Goal: Task Accomplishment & Management: Use online tool/utility

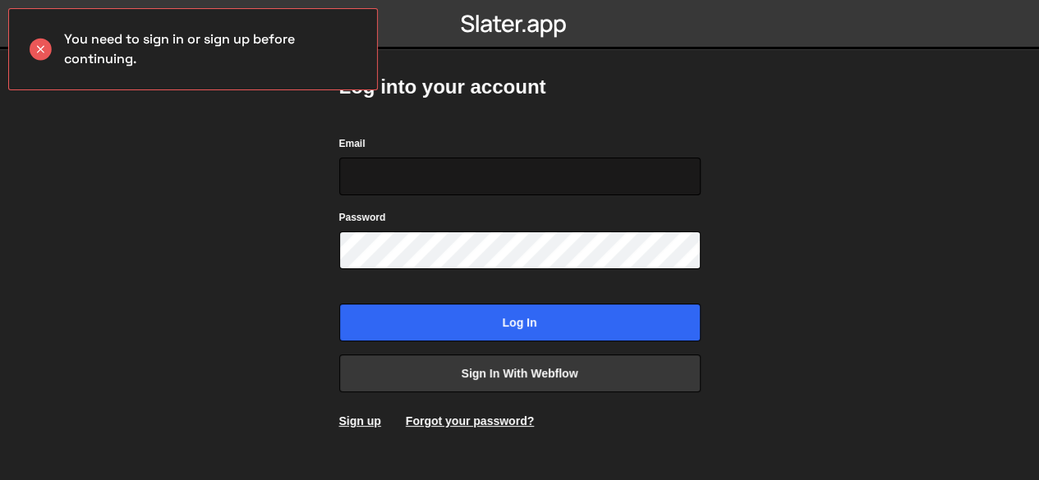
click at [570, 160] on input "Email" at bounding box center [519, 177] width 361 height 38
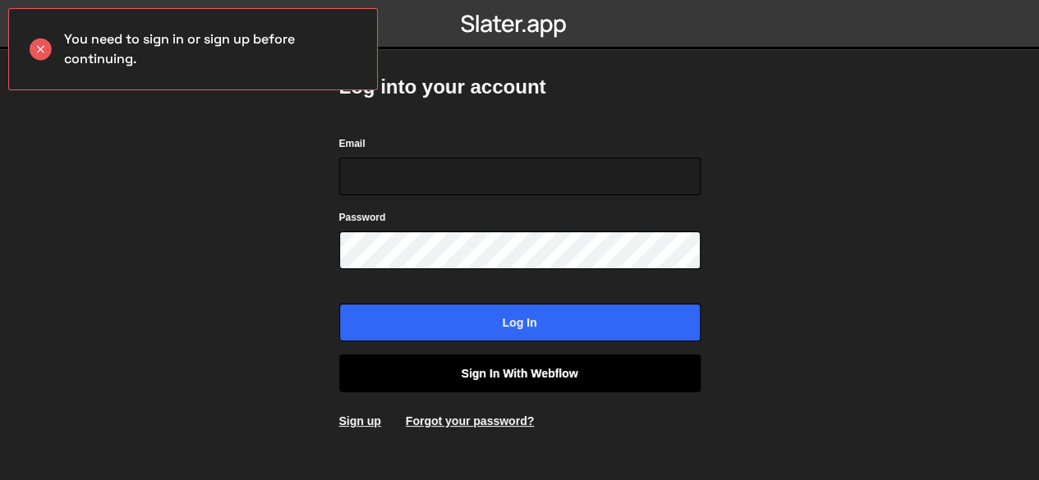
click at [542, 372] on link "Sign in with Webflow" at bounding box center [519, 374] width 361 height 38
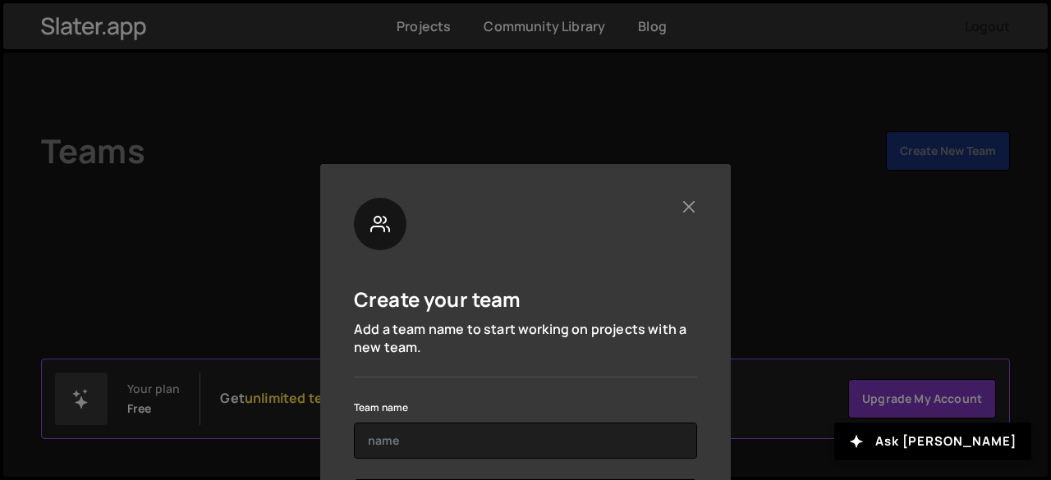
scroll to position [90, 0]
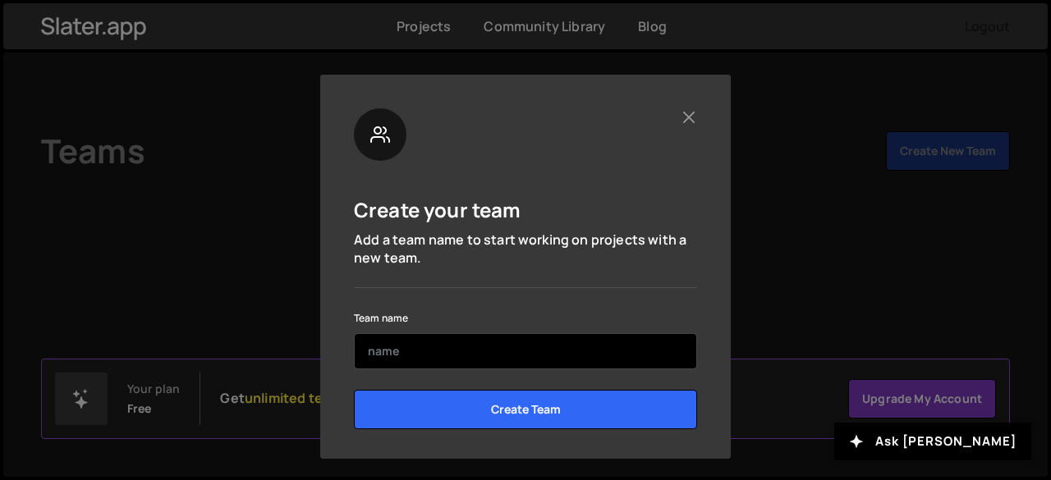
click at [522, 347] on input "text" at bounding box center [525, 351] width 343 height 36
type input "[PERSON_NAME]"
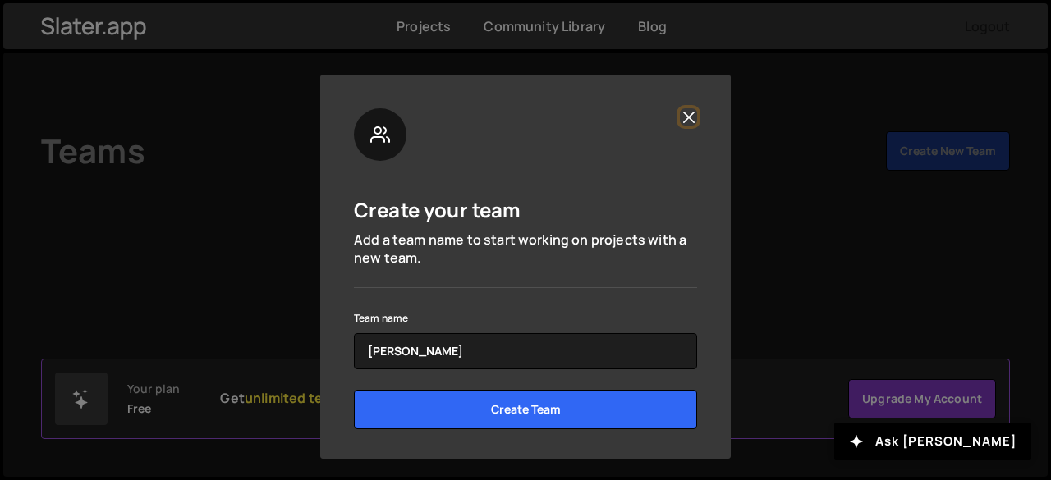
click at [683, 118] on button "Close" at bounding box center [688, 116] width 17 height 17
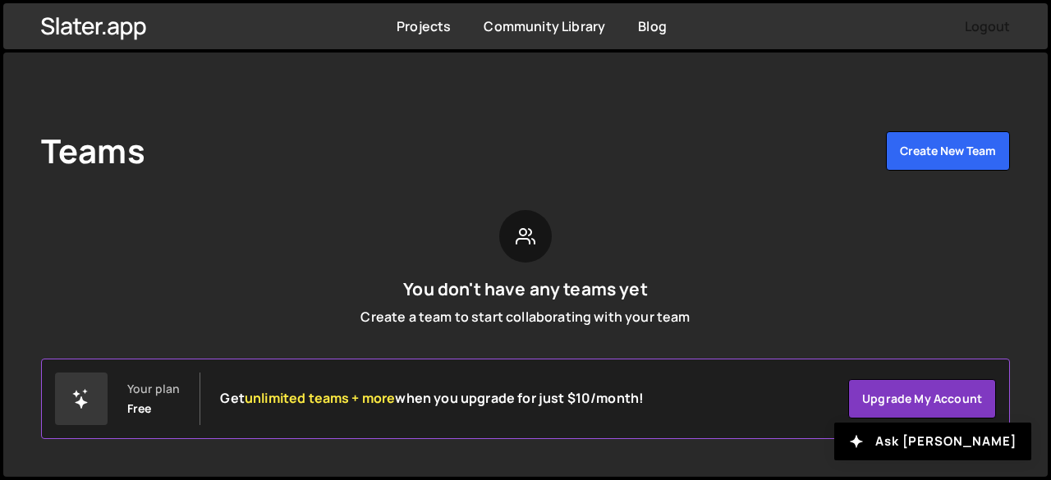
click at [416, 35] on div "Projects" at bounding box center [424, 26] width 54 height 18
click at [417, 26] on link "Projects" at bounding box center [424, 26] width 54 height 18
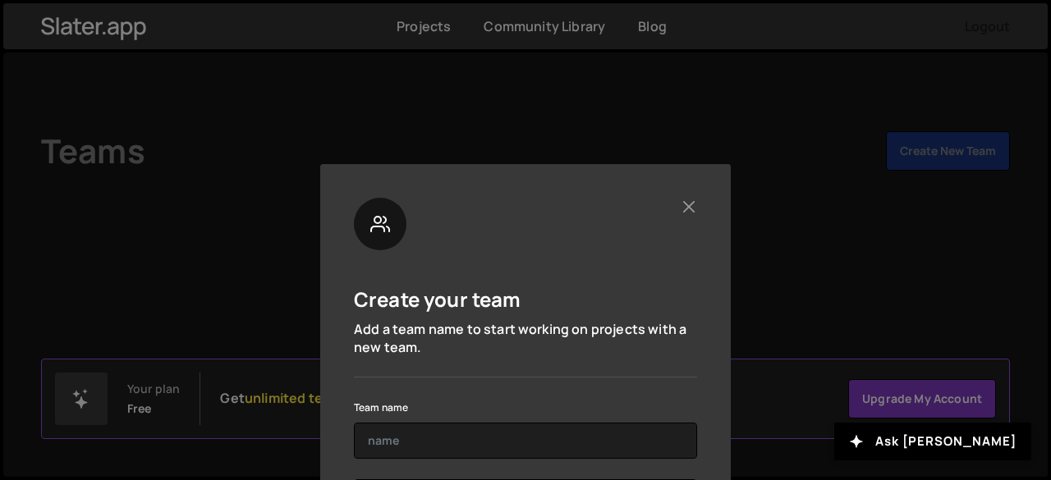
scroll to position [90, 0]
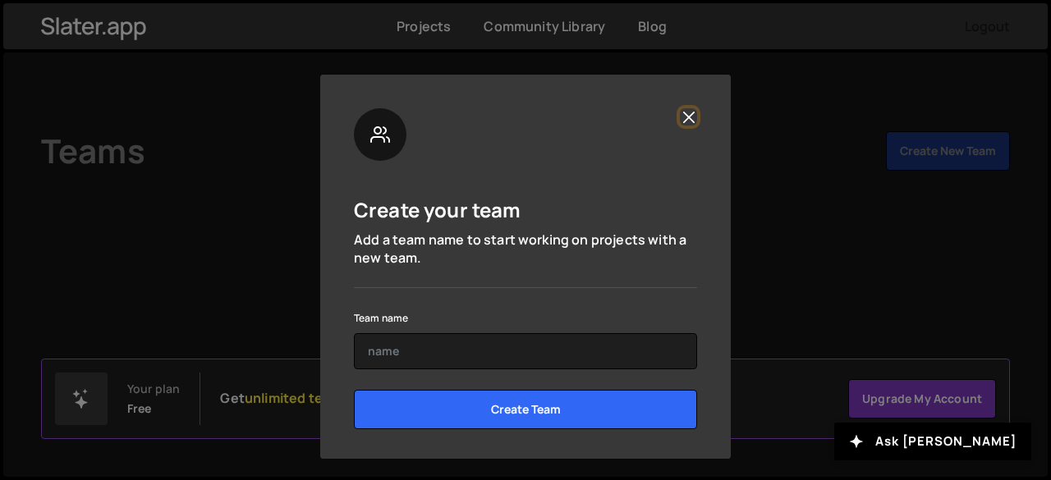
click at [680, 117] on button "Close" at bounding box center [688, 116] width 17 height 17
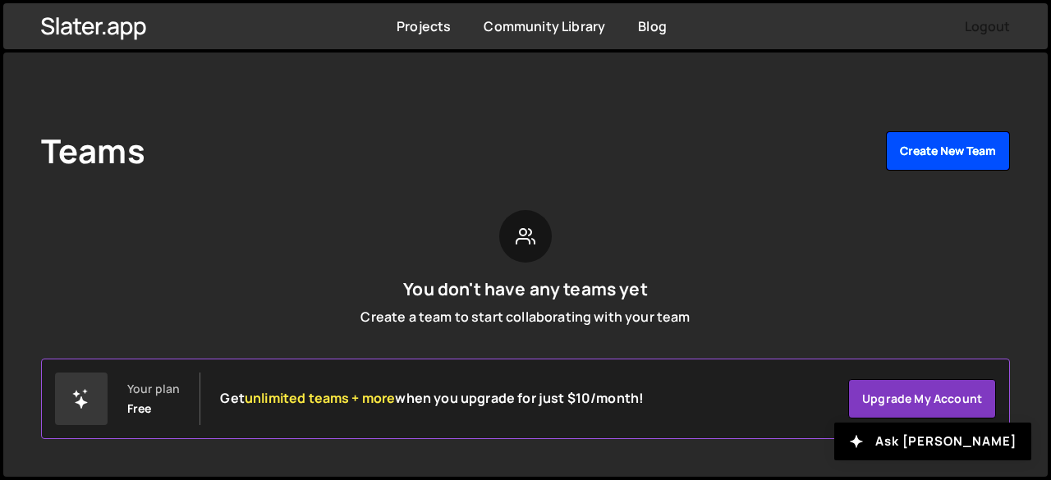
click at [945, 148] on button "Create New Team" at bounding box center [948, 150] width 124 height 39
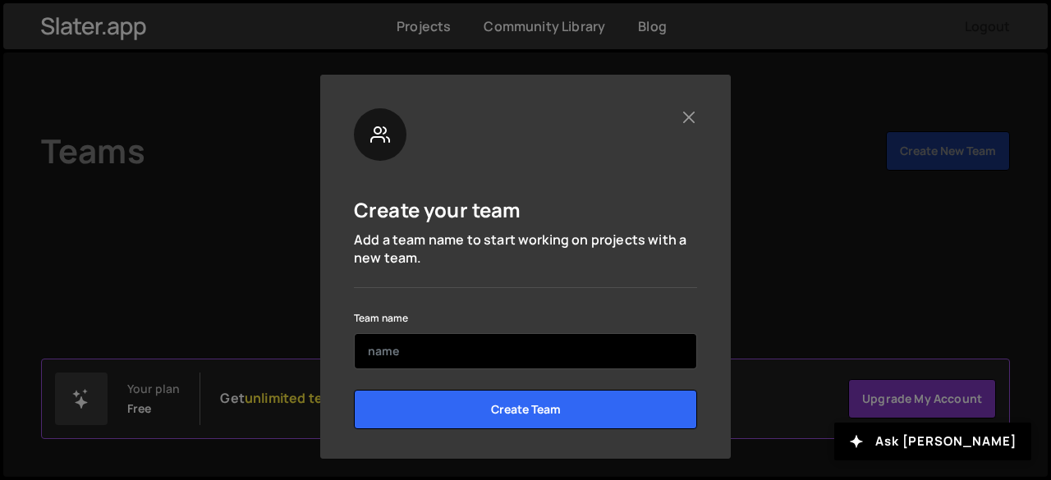
click at [572, 355] on input "text" at bounding box center [525, 351] width 343 height 36
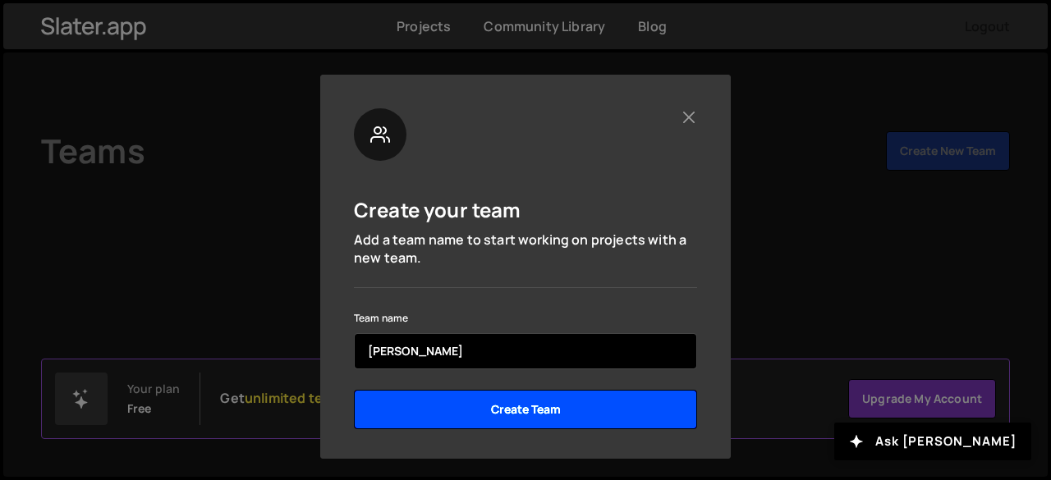
type input "Olivia"
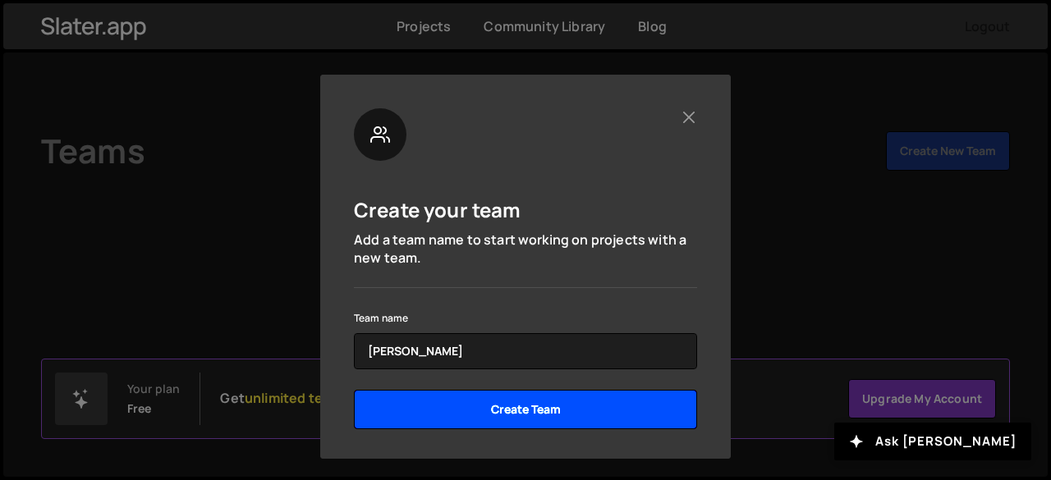
click at [569, 403] on input "Create Team" at bounding box center [525, 409] width 343 height 39
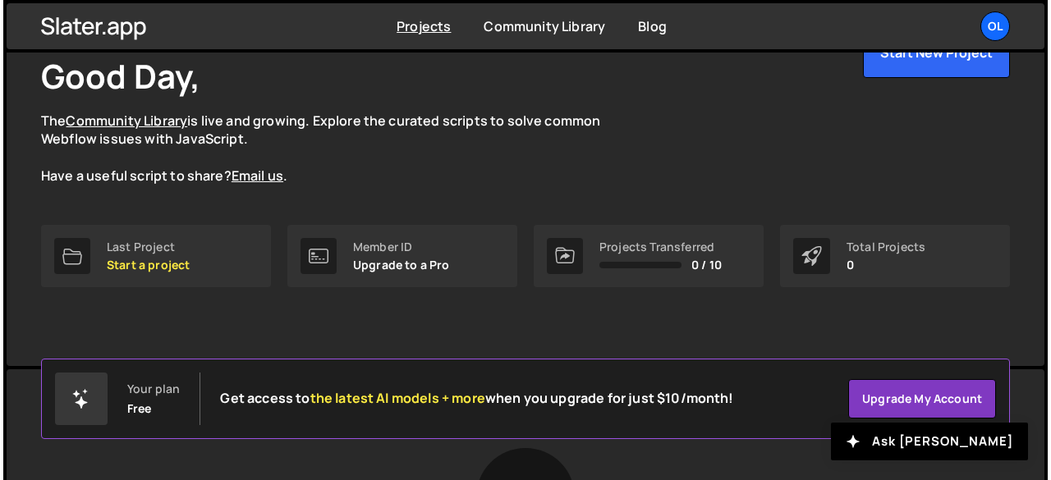
scroll to position [105, 0]
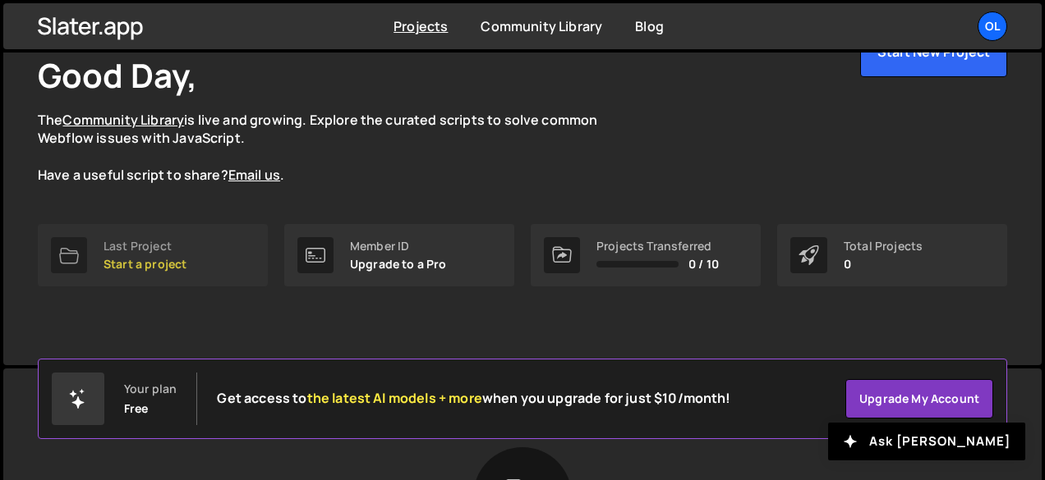
click at [168, 258] on p "Start a project" at bounding box center [144, 264] width 83 height 13
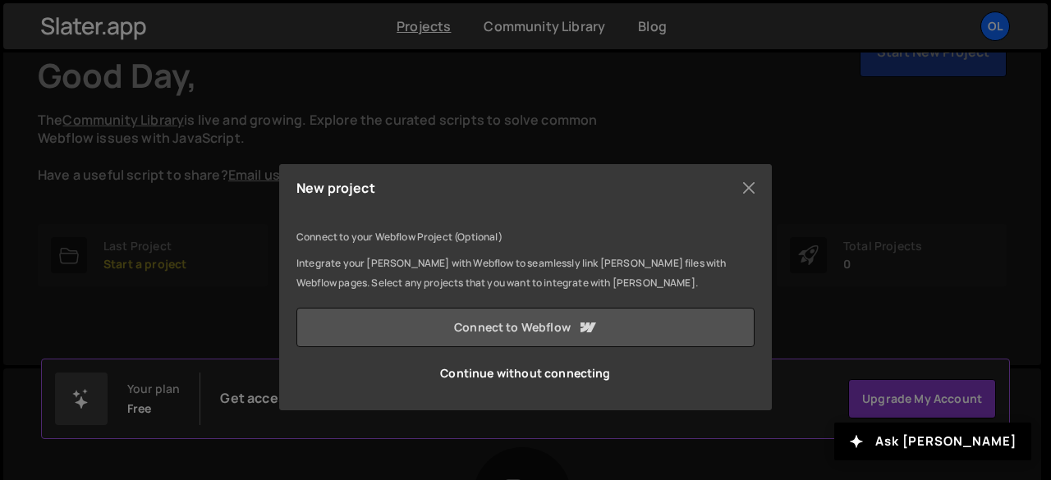
click at [448, 329] on link "Connect to Webflow" at bounding box center [526, 327] width 458 height 39
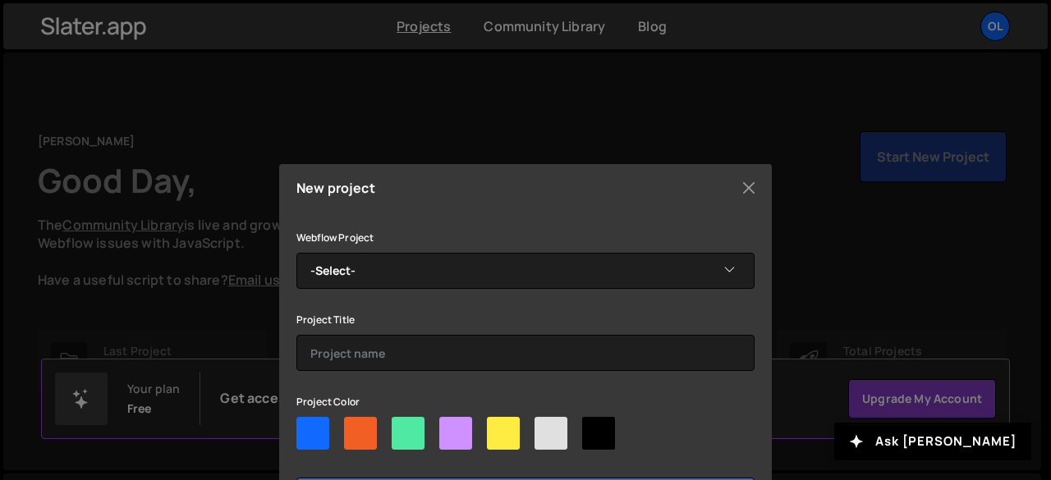
scroll to position [76, 0]
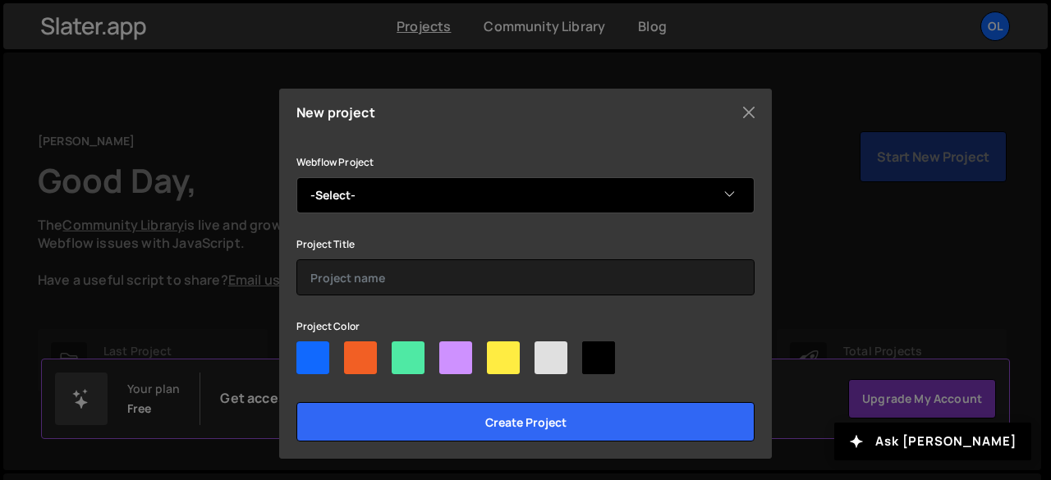
click at [563, 185] on select "-Select- Olivia Oriana" at bounding box center [526, 195] width 458 height 36
select select "651a9c2cb569f9cf4f17efc9"
click at [297, 177] on select "-Select- Olivia Oriana" at bounding box center [526, 195] width 458 height 36
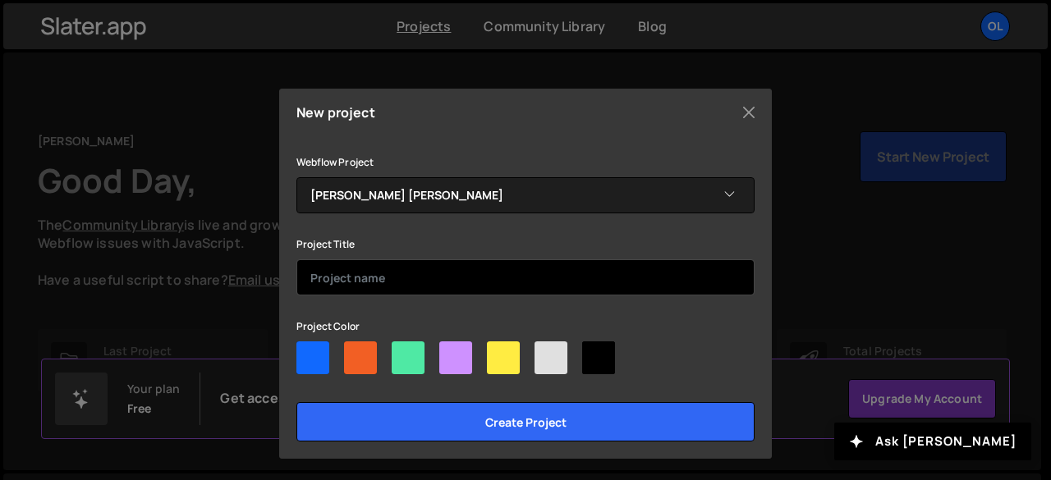
click at [517, 283] on input "text" at bounding box center [526, 278] width 458 height 36
type input "Portfolio"
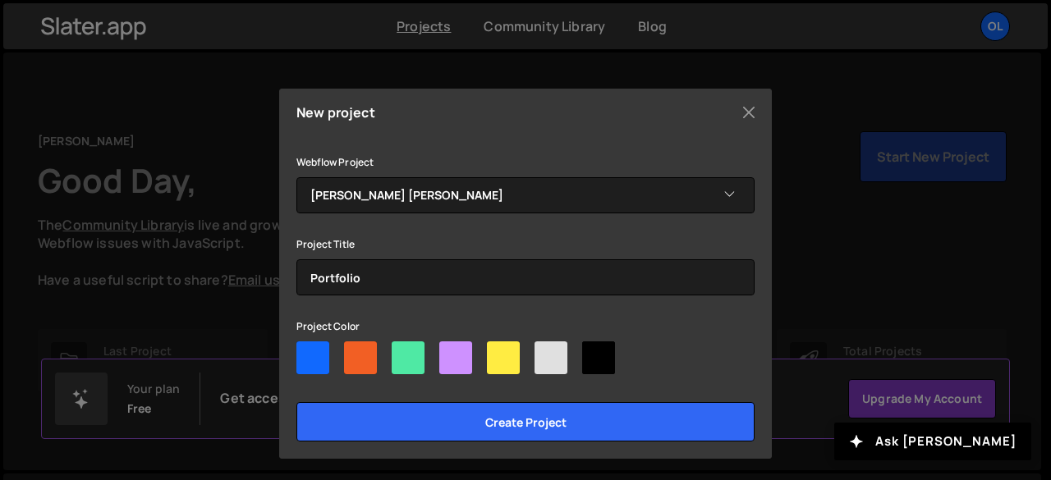
click at [463, 361] on div at bounding box center [455, 358] width 33 height 33
click at [450, 352] on input"] "radio" at bounding box center [444, 347] width 11 height 11
radio input"] "true"
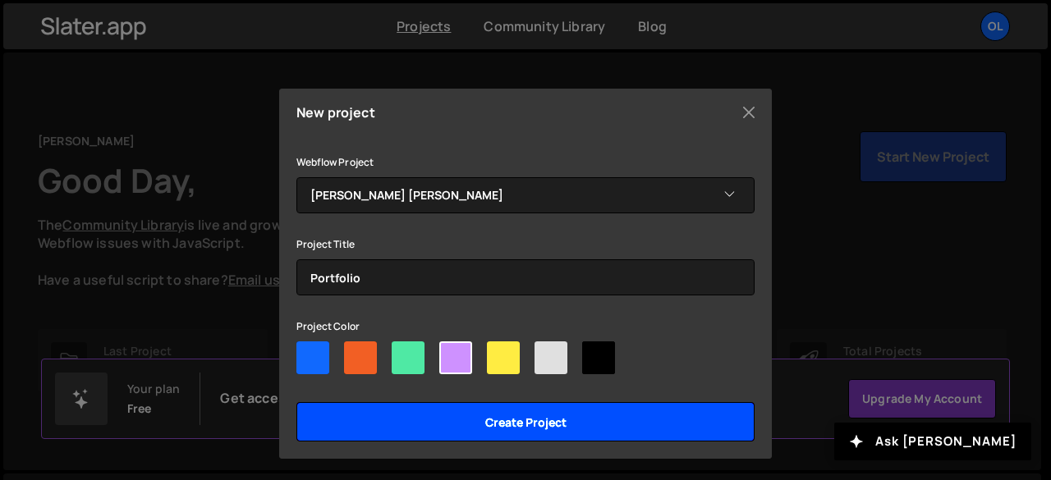
click at [465, 411] on input "Create project" at bounding box center [526, 421] width 458 height 39
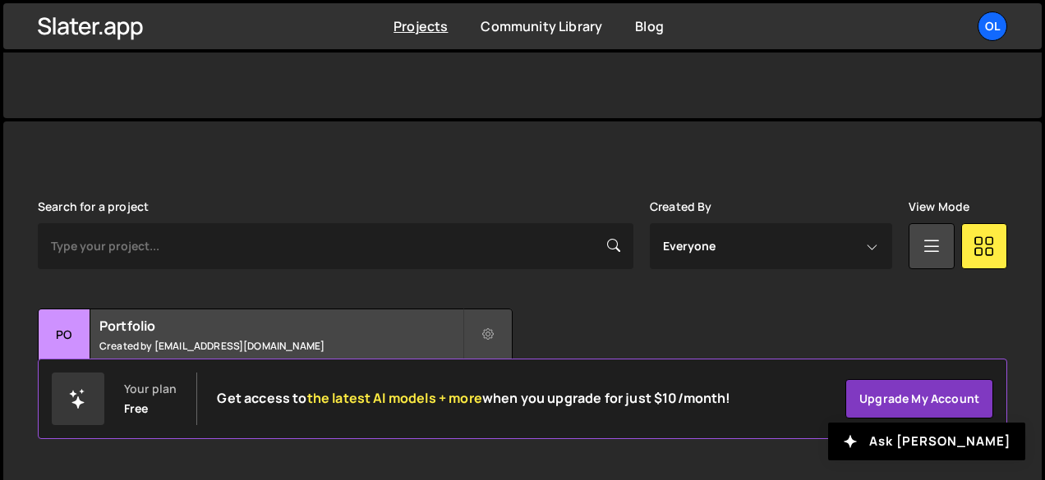
scroll to position [363, 0]
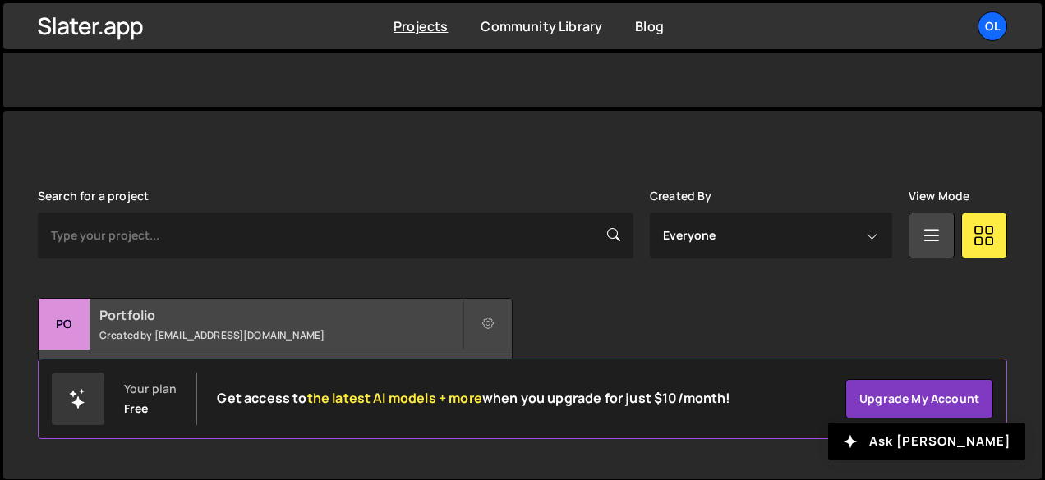
click at [379, 315] on h2 "Portfolio" at bounding box center [280, 315] width 363 height 18
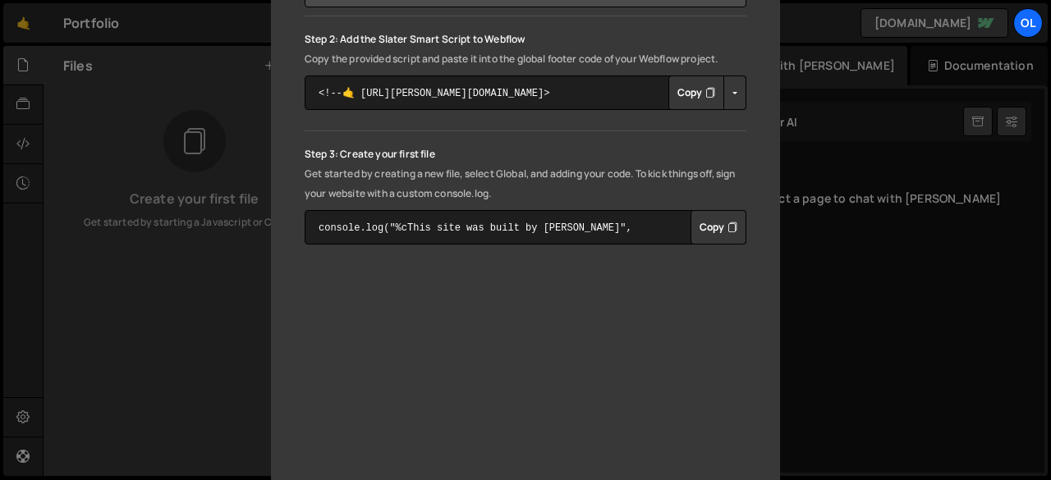
scroll to position [357, 0]
